Goal: Book appointment/travel/reservation

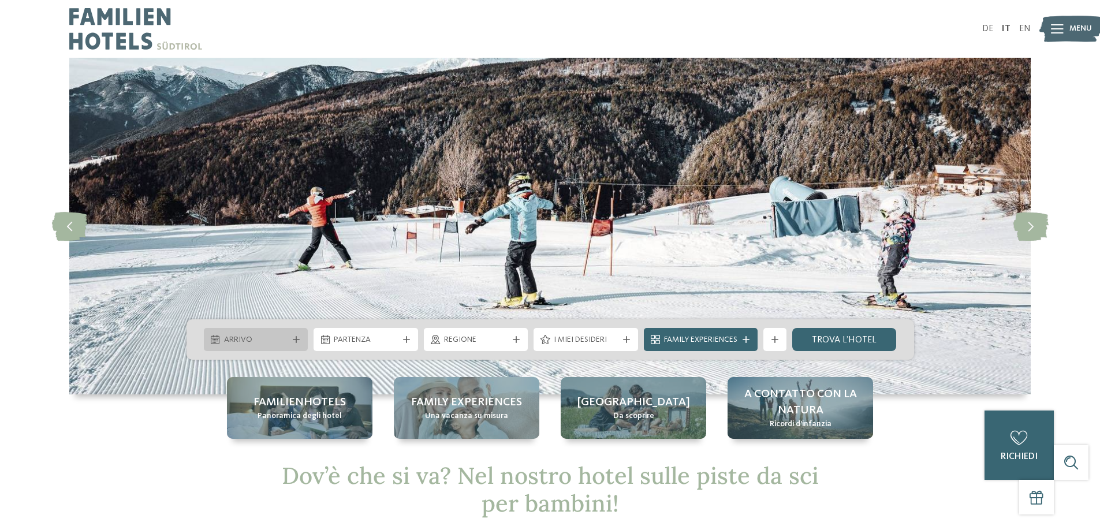
click at [263, 336] on span "Arrivo" at bounding box center [256, 340] width 64 height 12
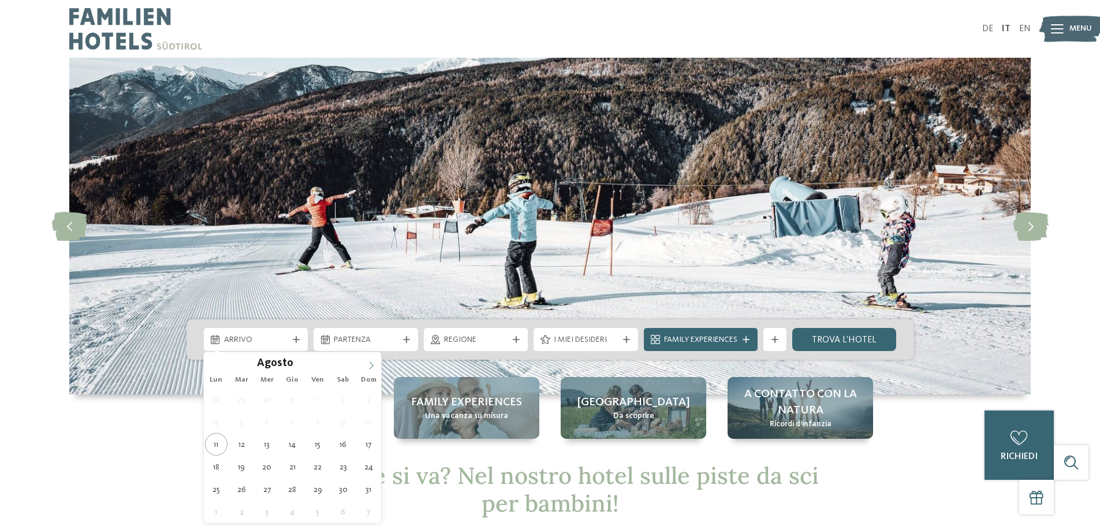
click at [371, 357] on span at bounding box center [371, 362] width 20 height 20
type input "****"
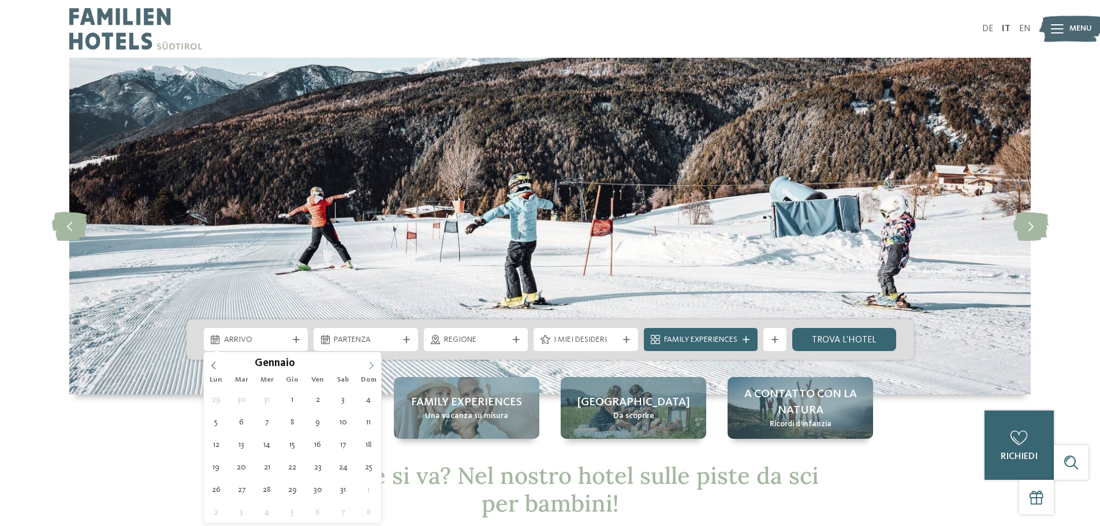
click at [371, 357] on span at bounding box center [371, 362] width 20 height 20
type div "[DATE]"
type input "****"
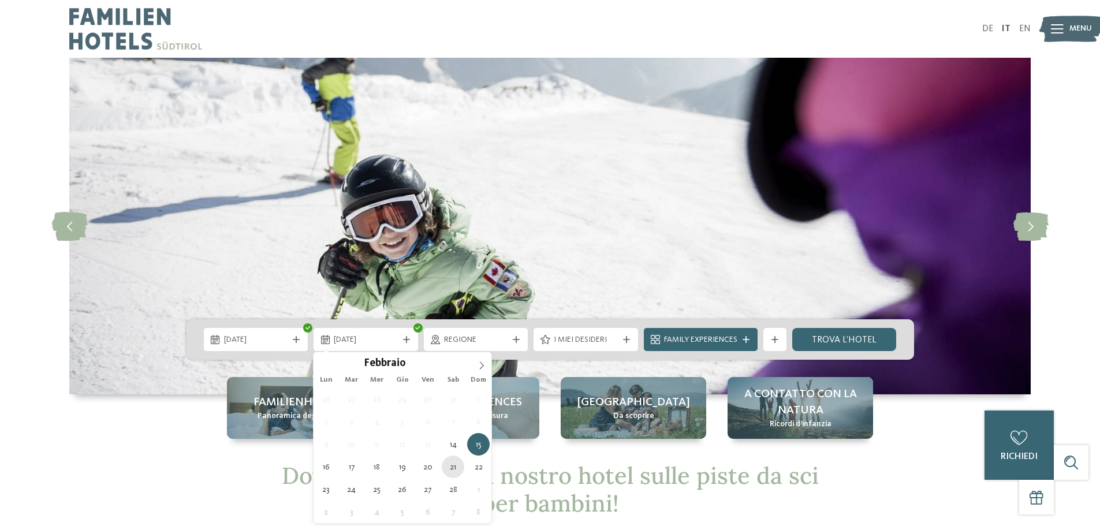
type div "[DATE]"
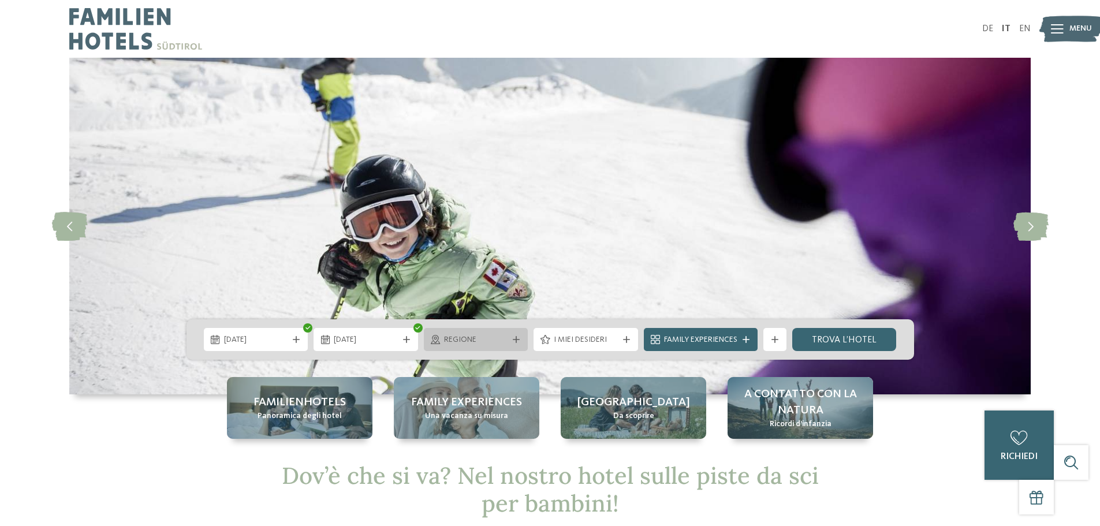
click at [489, 346] on div "Regione" at bounding box center [476, 339] width 104 height 23
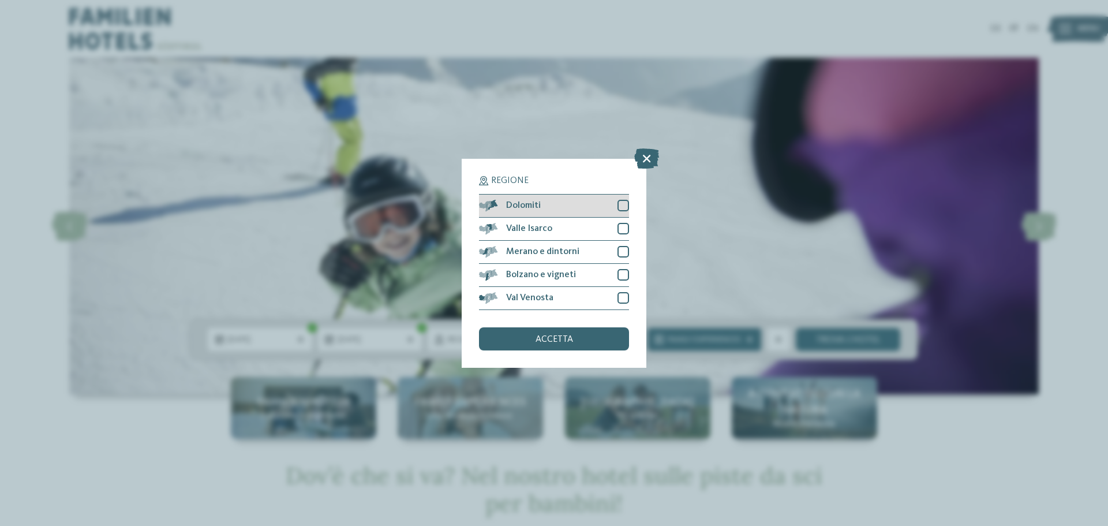
click at [558, 200] on div "Dolomiti" at bounding box center [554, 206] width 150 height 23
click at [561, 342] on span "accetta" at bounding box center [555, 339] width 38 height 9
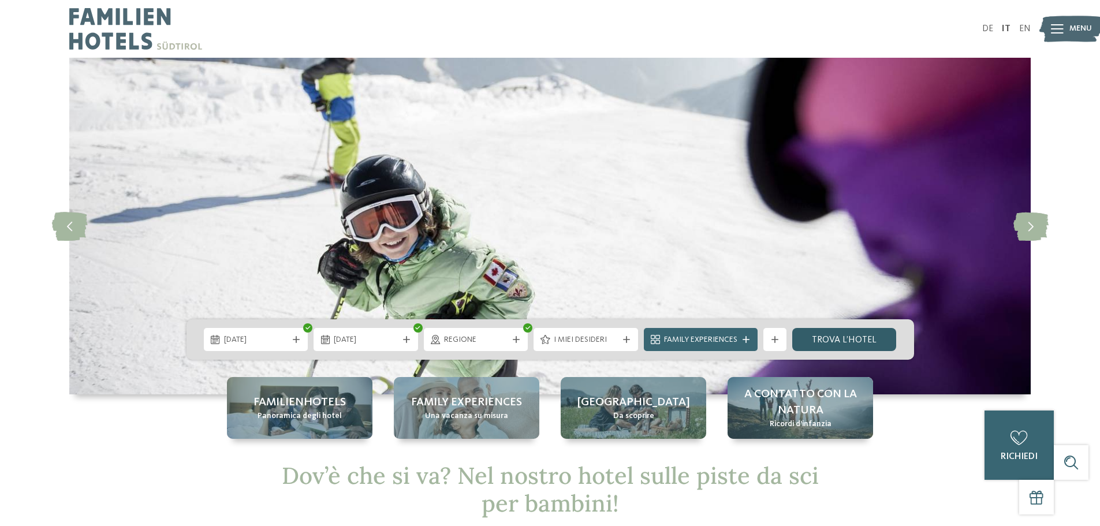
click at [855, 331] on link "trova l’hotel" at bounding box center [844, 339] width 104 height 23
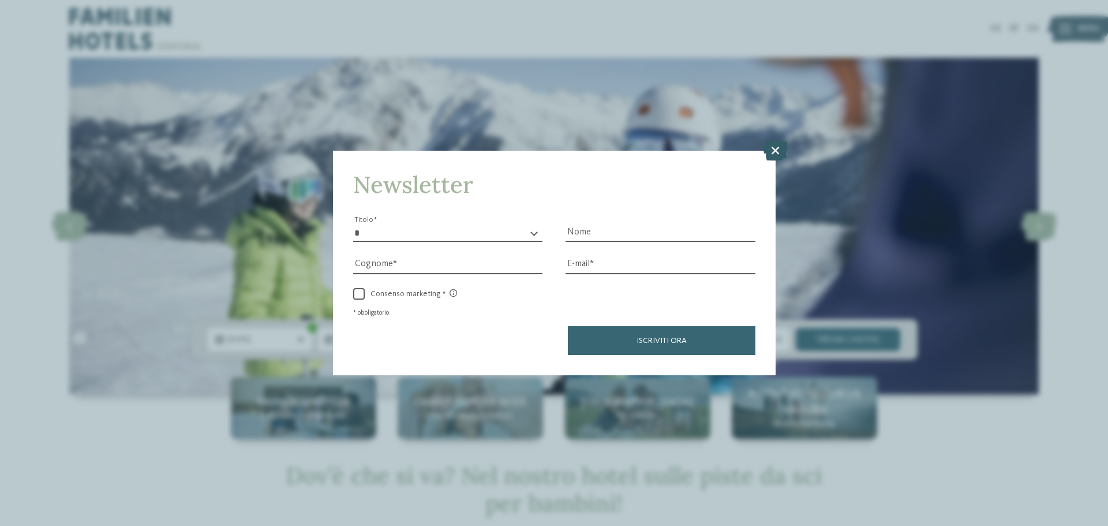
click at [771, 145] on icon at bounding box center [775, 150] width 25 height 20
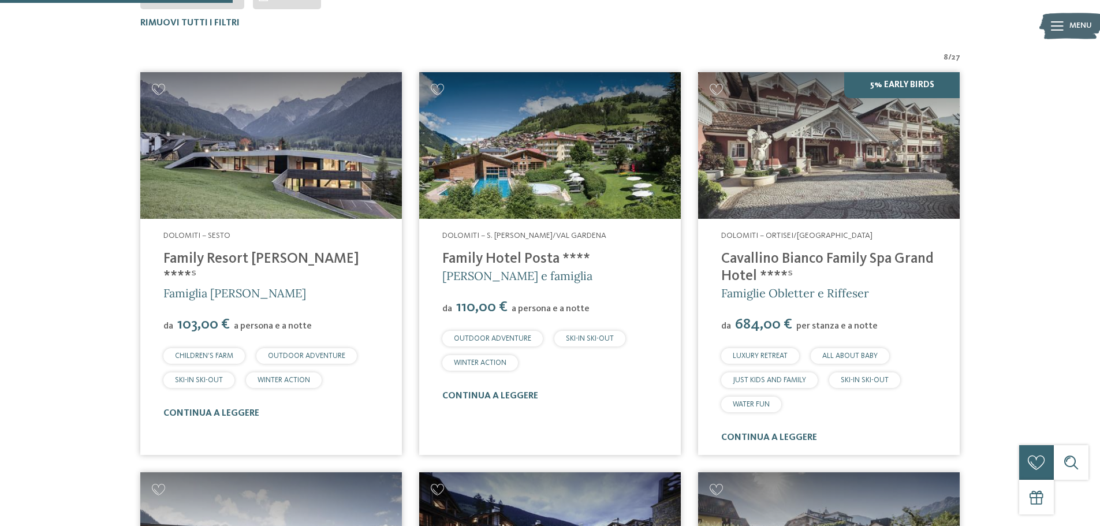
click at [334, 163] on img at bounding box center [270, 145] width 261 height 147
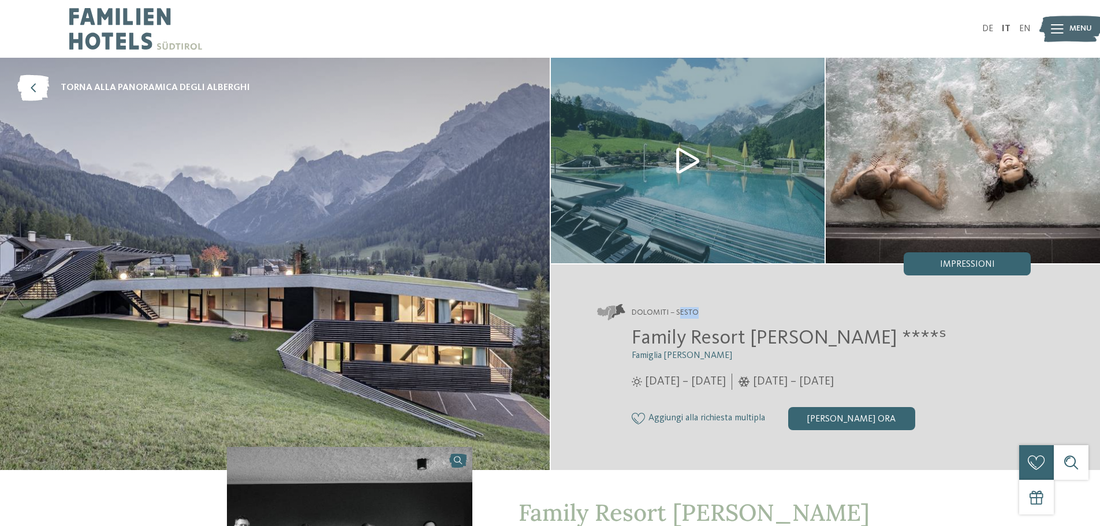
drag, startPoint x: 679, startPoint y: 308, endPoint x: 712, endPoint y: 315, distance: 32.9
click at [712, 315] on address "Dolomiti – Sesto" at bounding box center [814, 312] width 434 height 16
click at [703, 320] on address "Dolomiti – Sesto" at bounding box center [814, 312] width 434 height 16
click at [954, 190] on img at bounding box center [962, 161] width 274 height 206
click at [42, 81] on icon at bounding box center [33, 88] width 32 height 26
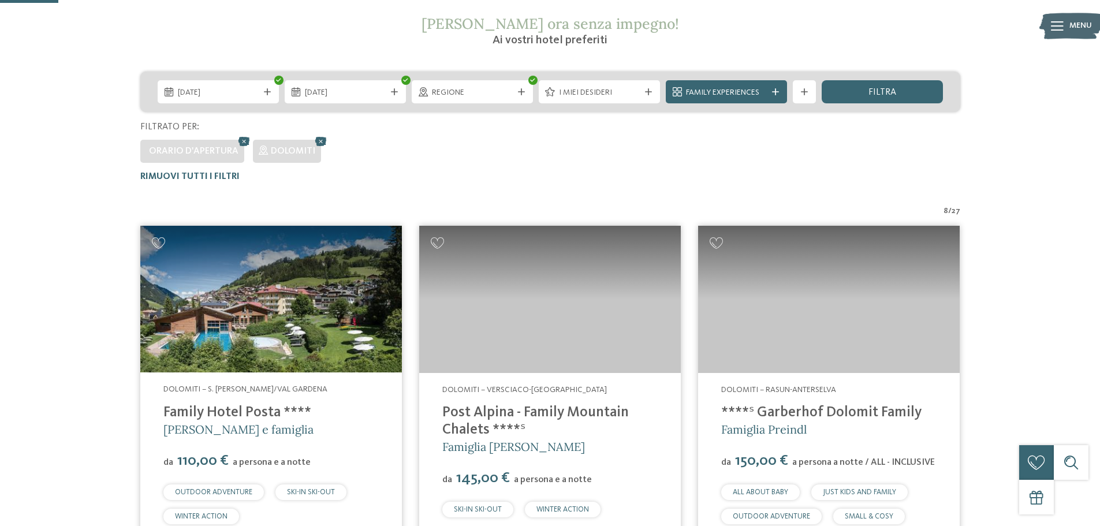
scroll to position [90, 0]
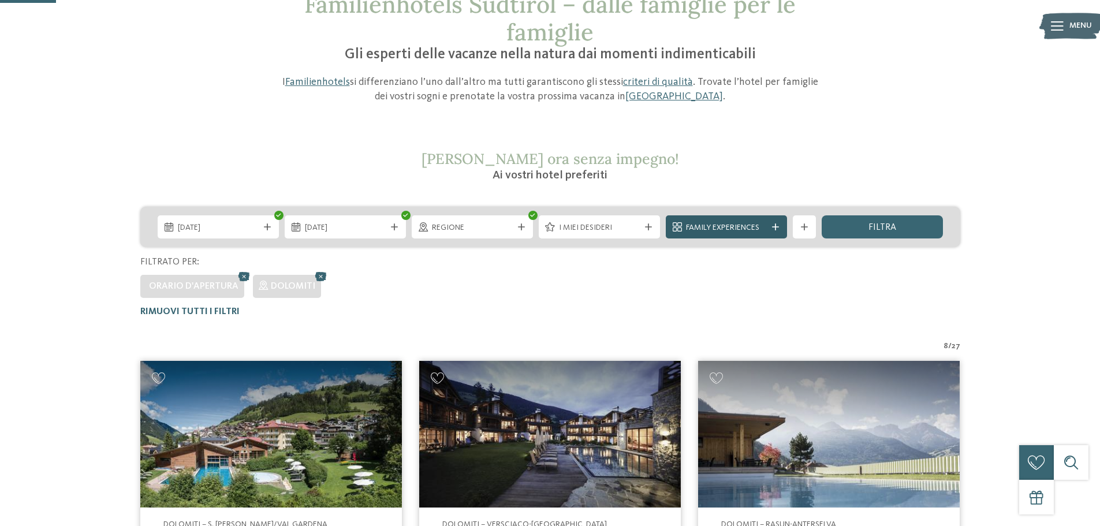
click at [768, 231] on div "Family Experiences" at bounding box center [726, 227] width 87 height 13
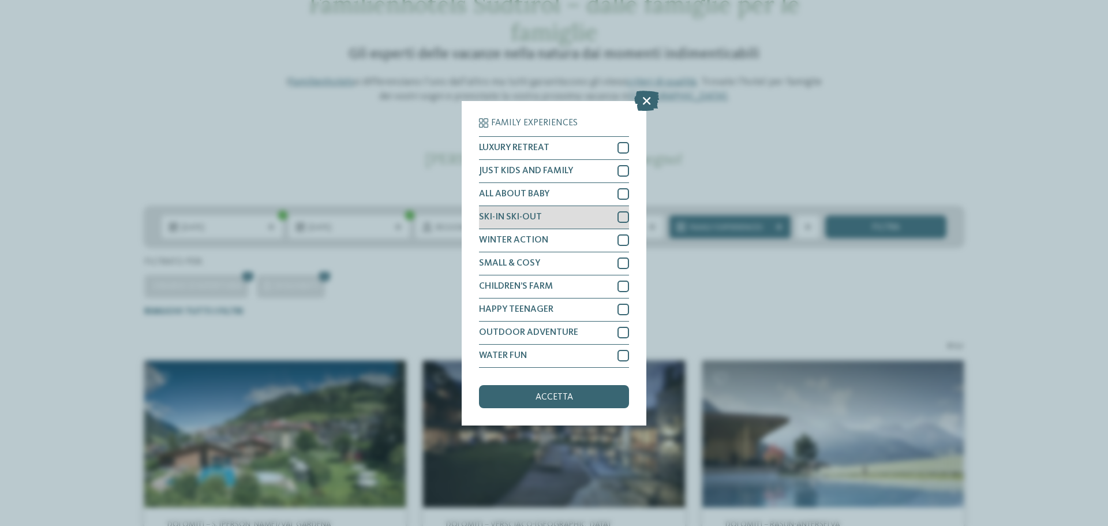
click at [591, 211] on div "SKI-IN SKI-OUT" at bounding box center [554, 217] width 150 height 23
click at [561, 396] on span "accetta" at bounding box center [555, 397] width 38 height 9
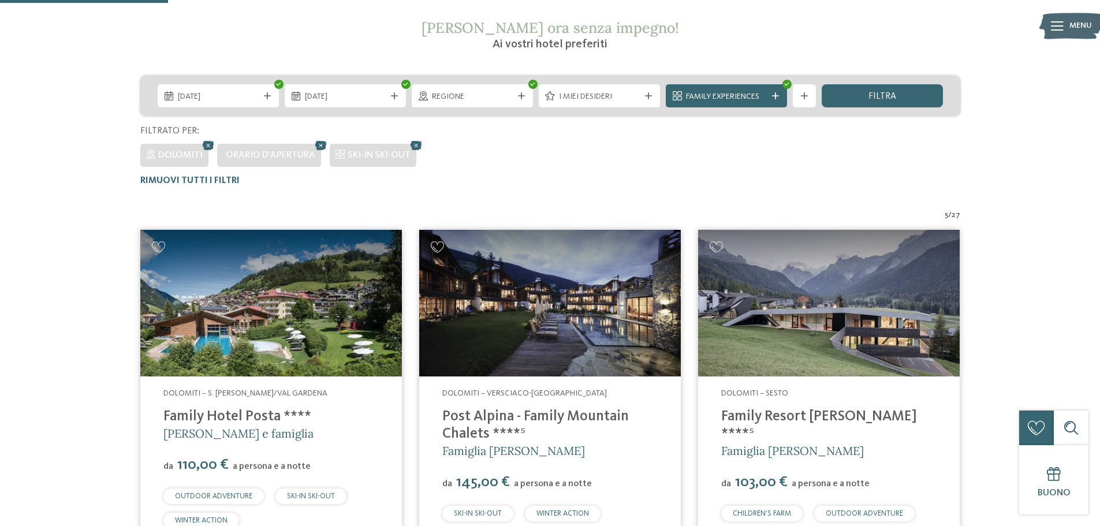
scroll to position [206, 0]
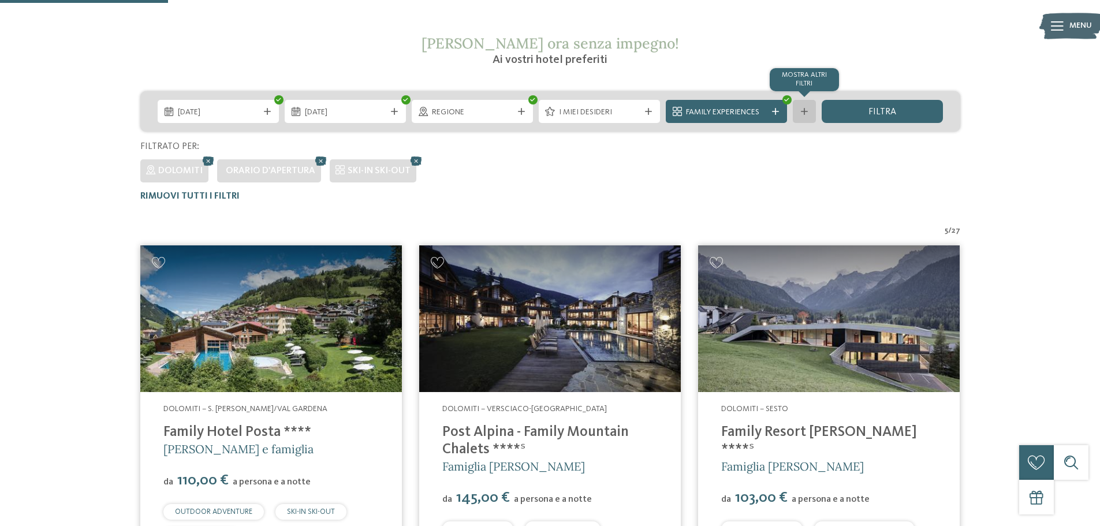
click at [804, 112] on icon at bounding box center [804, 111] width 7 height 7
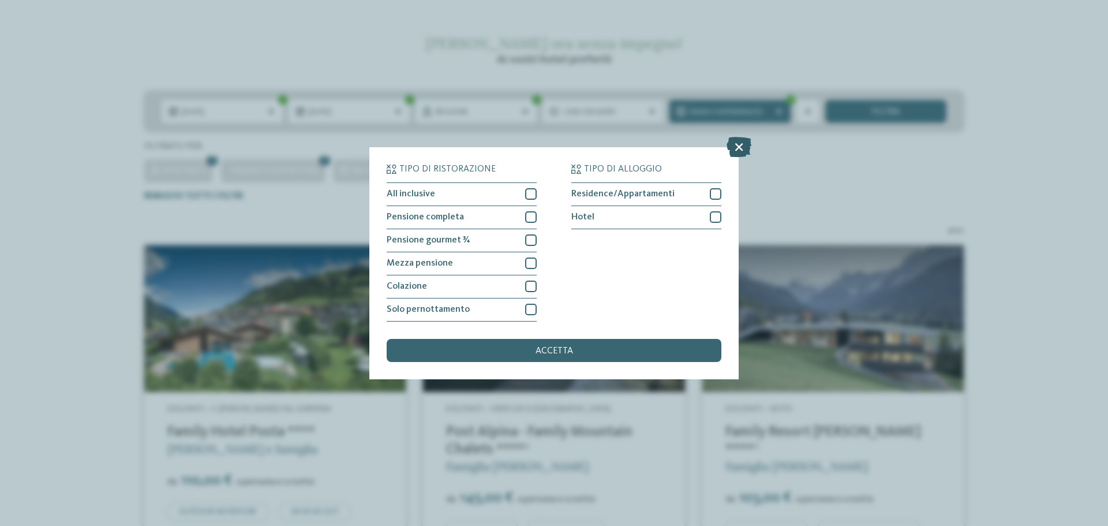
click at [739, 146] on icon at bounding box center [739, 146] width 25 height 20
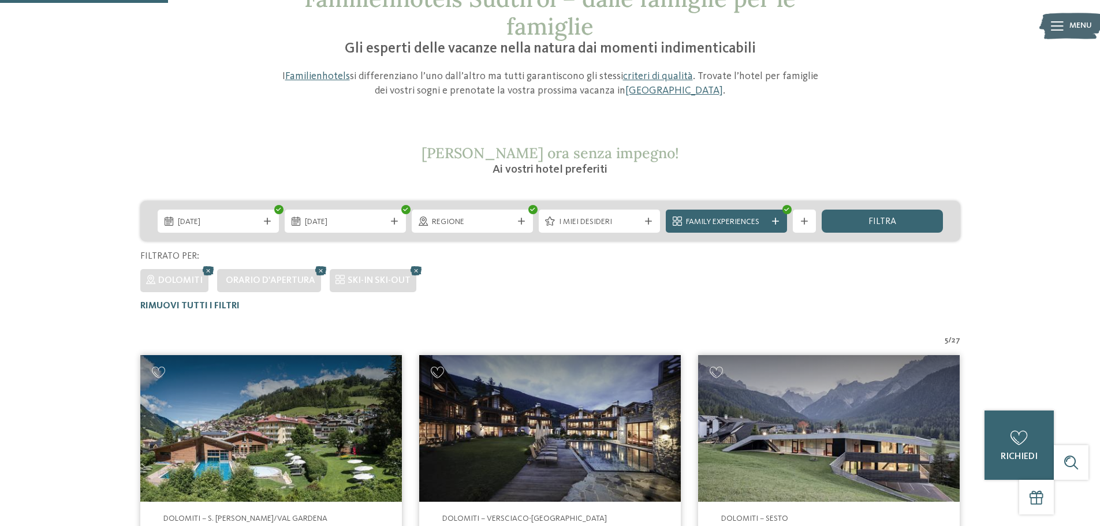
scroll to position [0, 0]
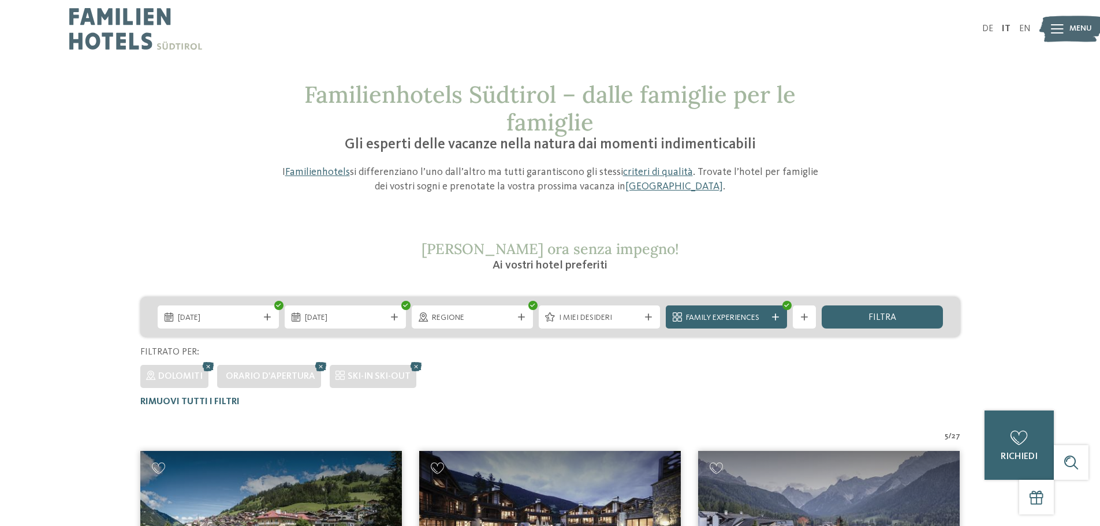
click at [1073, 30] on span "Menu" at bounding box center [1080, 29] width 23 height 12
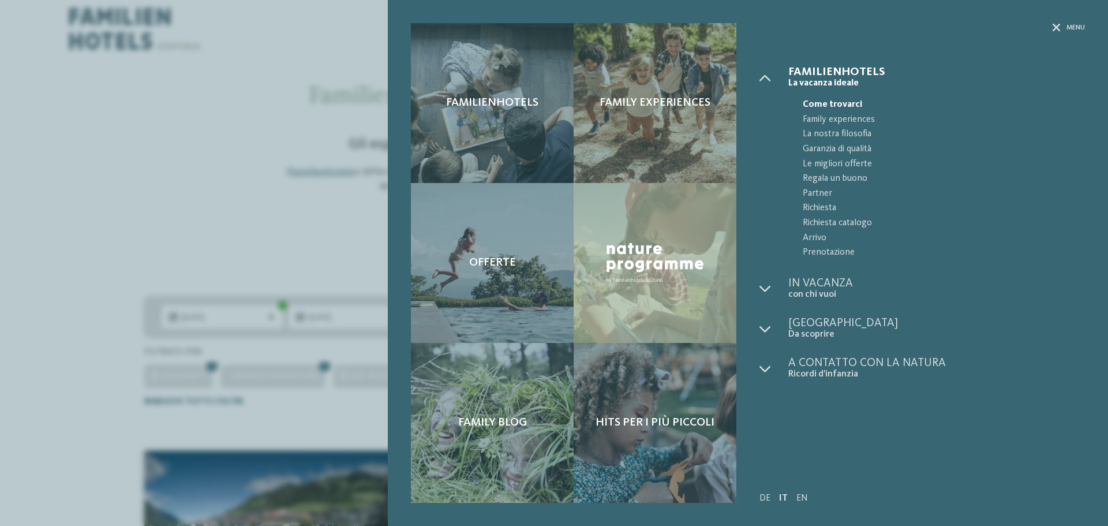
click at [1070, 18] on div "Familienhotels Family experiences" at bounding box center [748, 263] width 720 height 526
